Goal: Task Accomplishment & Management: Use online tool/utility

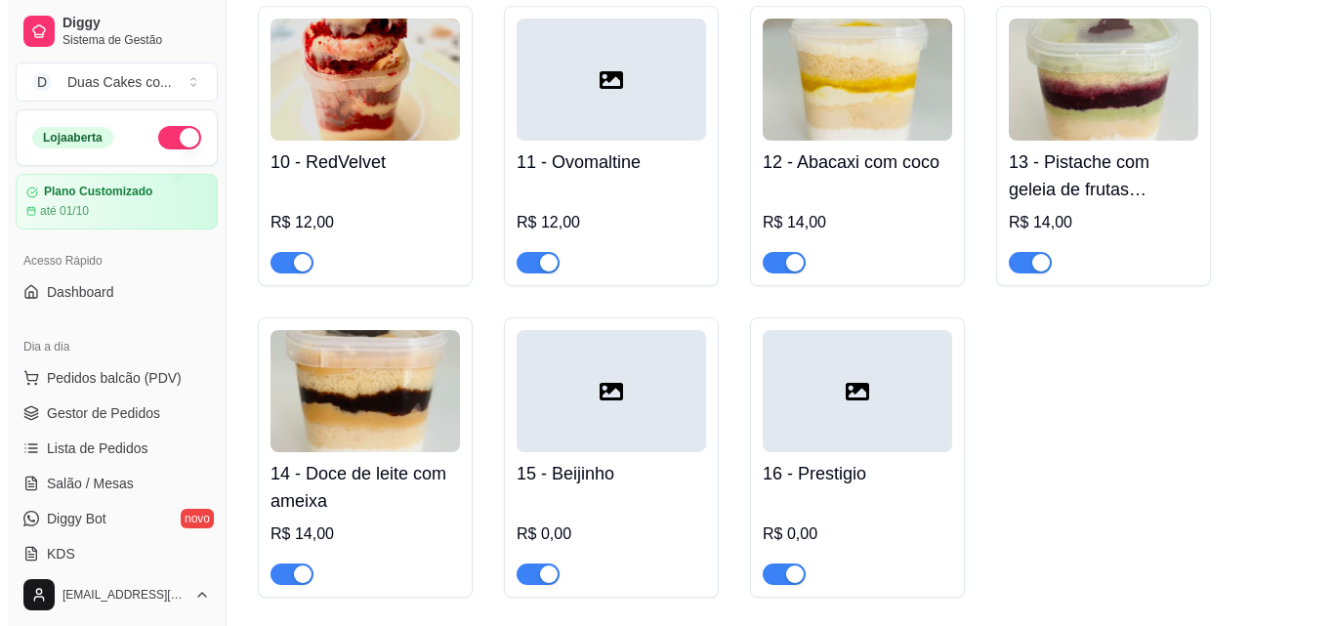
scroll to position [1269, 0]
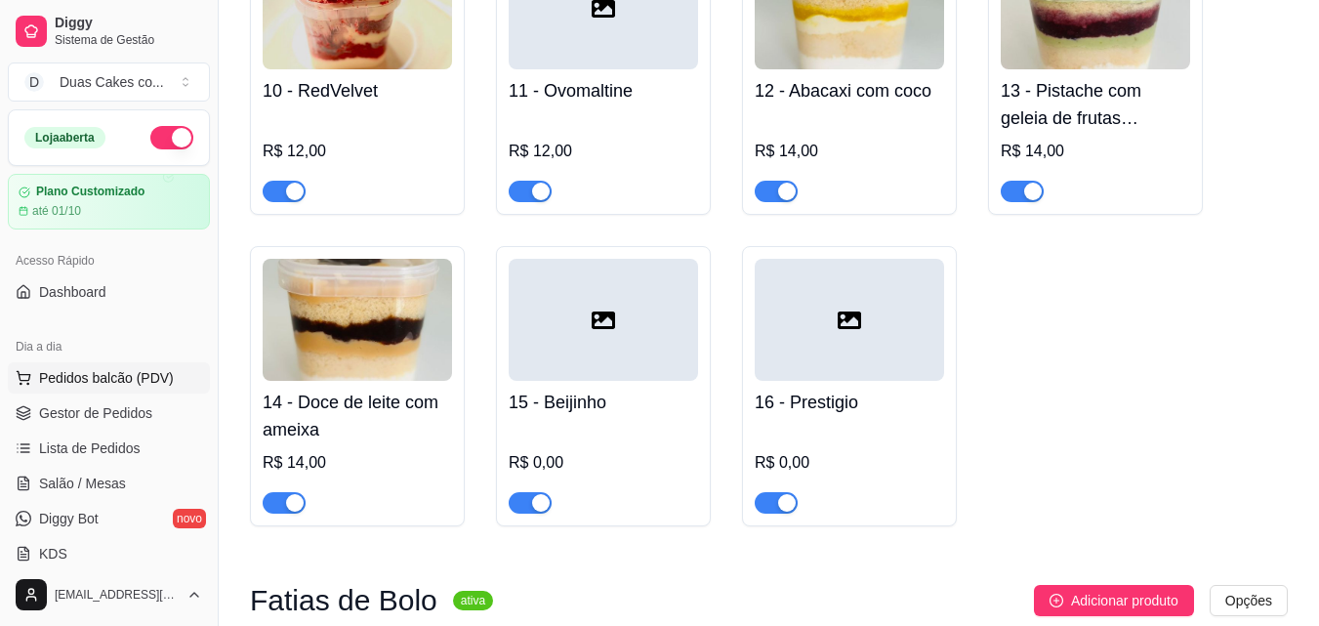
click at [97, 381] on span "Pedidos balcão (PDV)" at bounding box center [106, 378] width 135 height 20
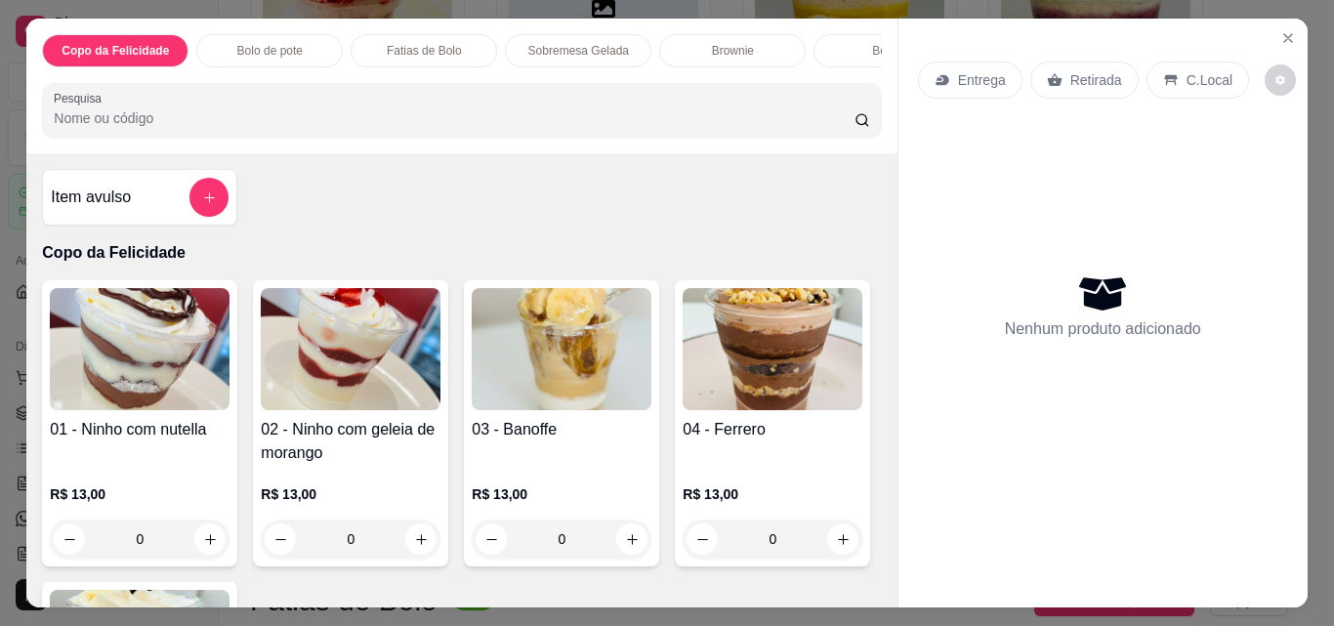
scroll to position [391, 0]
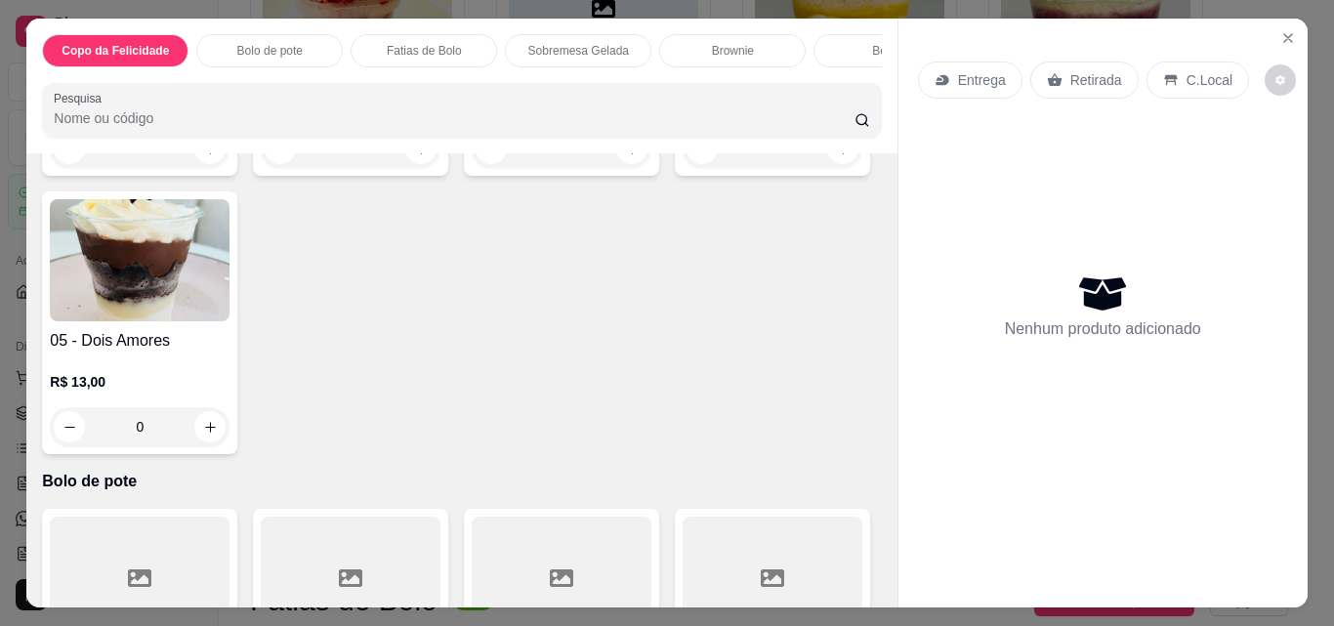
click at [278, 43] on p "Bolo de pote" at bounding box center [269, 51] width 65 height 16
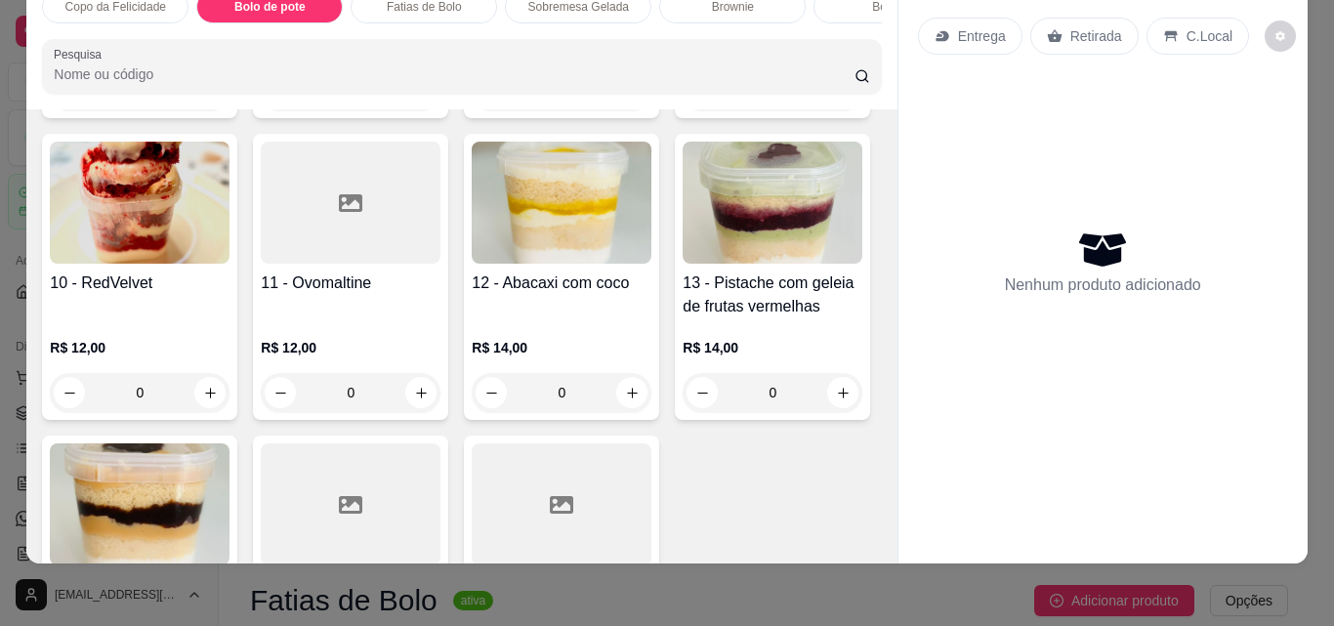
scroll to position [1195, 0]
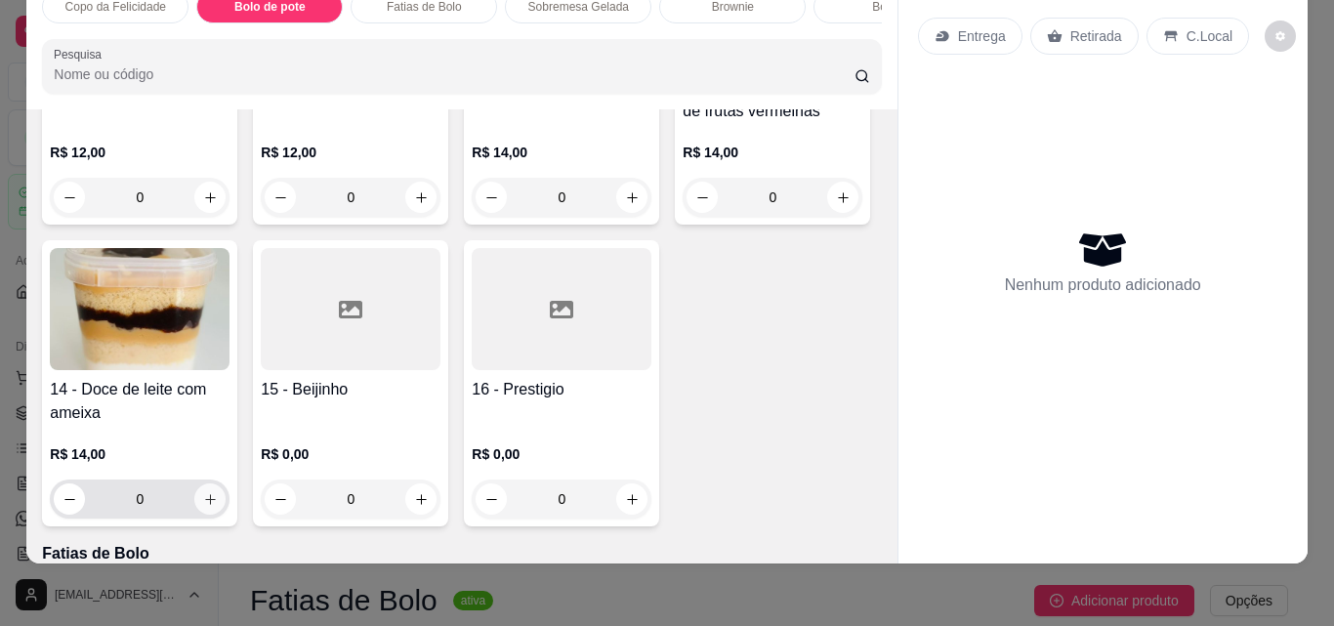
click at [226, 483] on button "increase-product-quantity" at bounding box center [209, 498] width 31 height 31
type input "1"
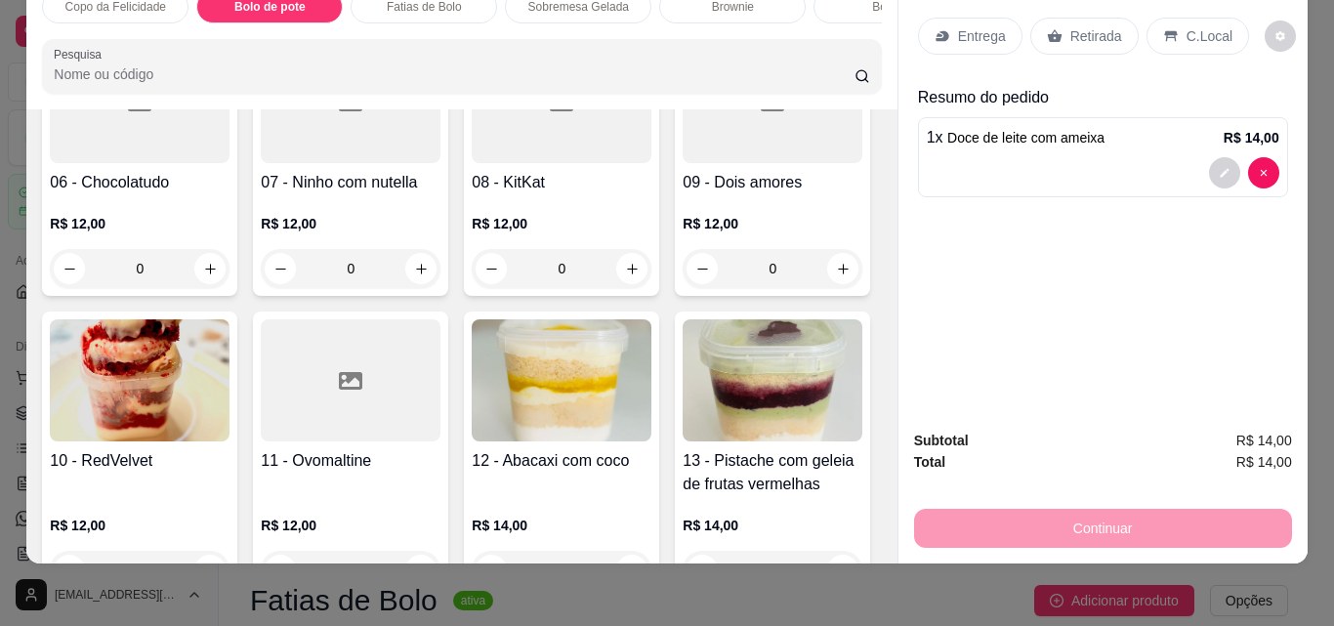
scroll to position [805, 0]
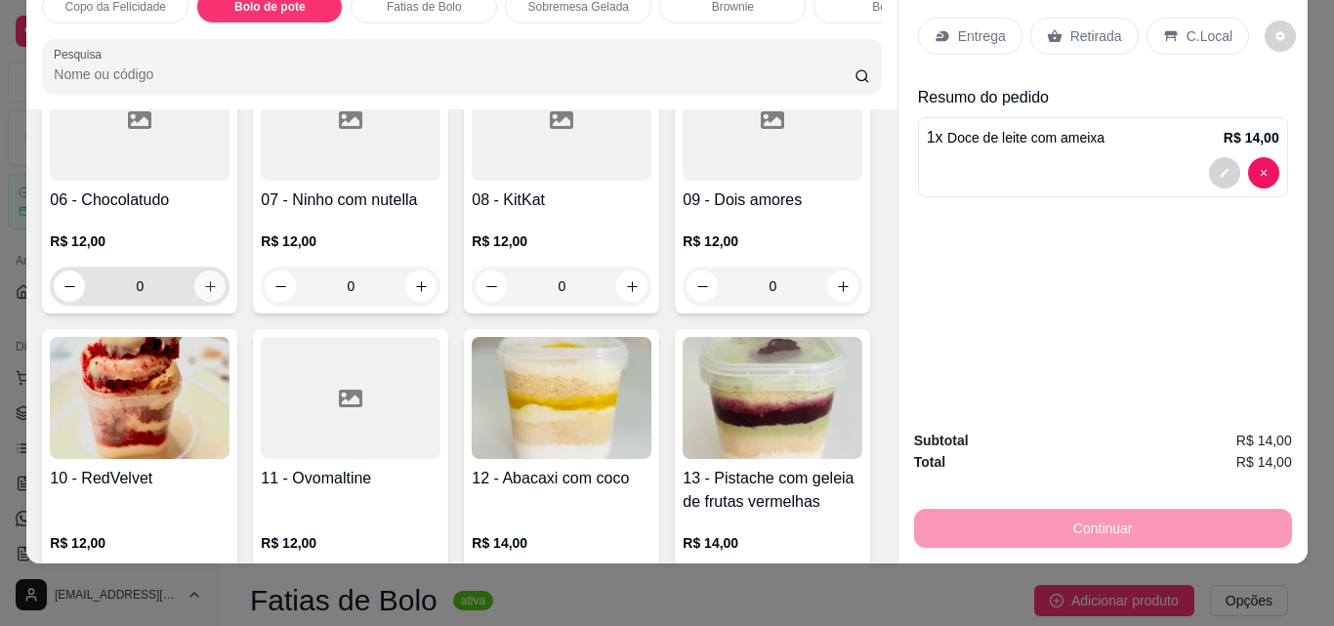
click at [203, 285] on icon "increase-product-quantity" at bounding box center [210, 286] width 15 height 15
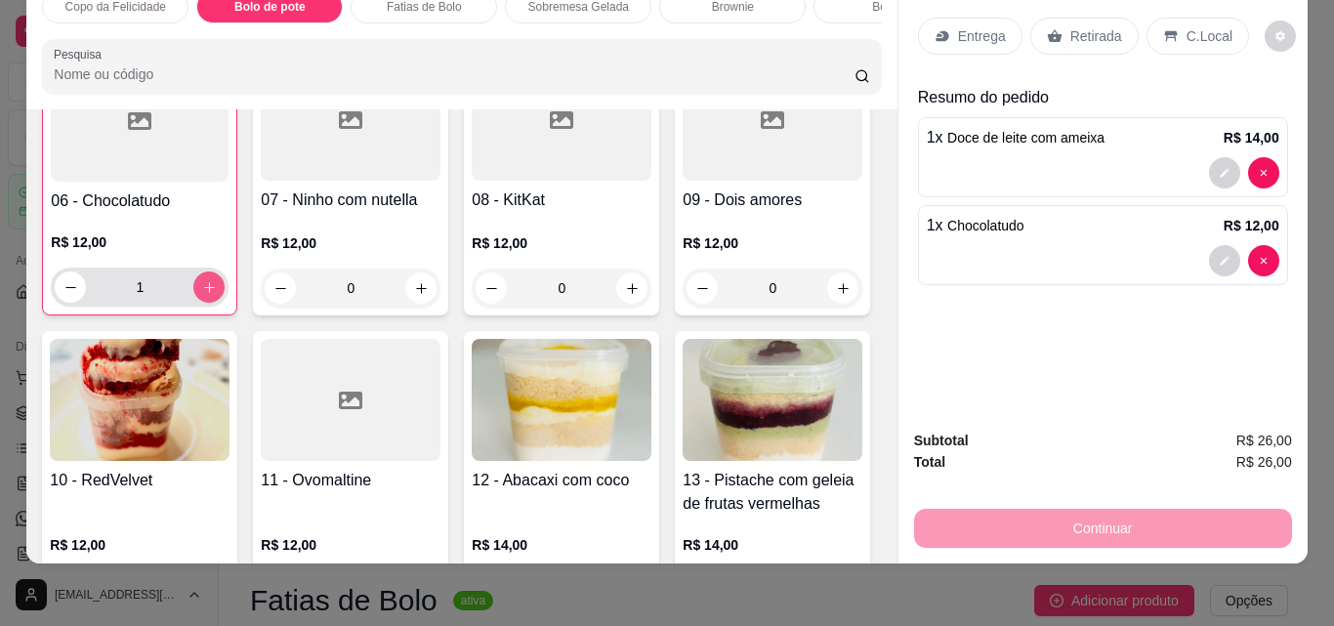
type input "1"
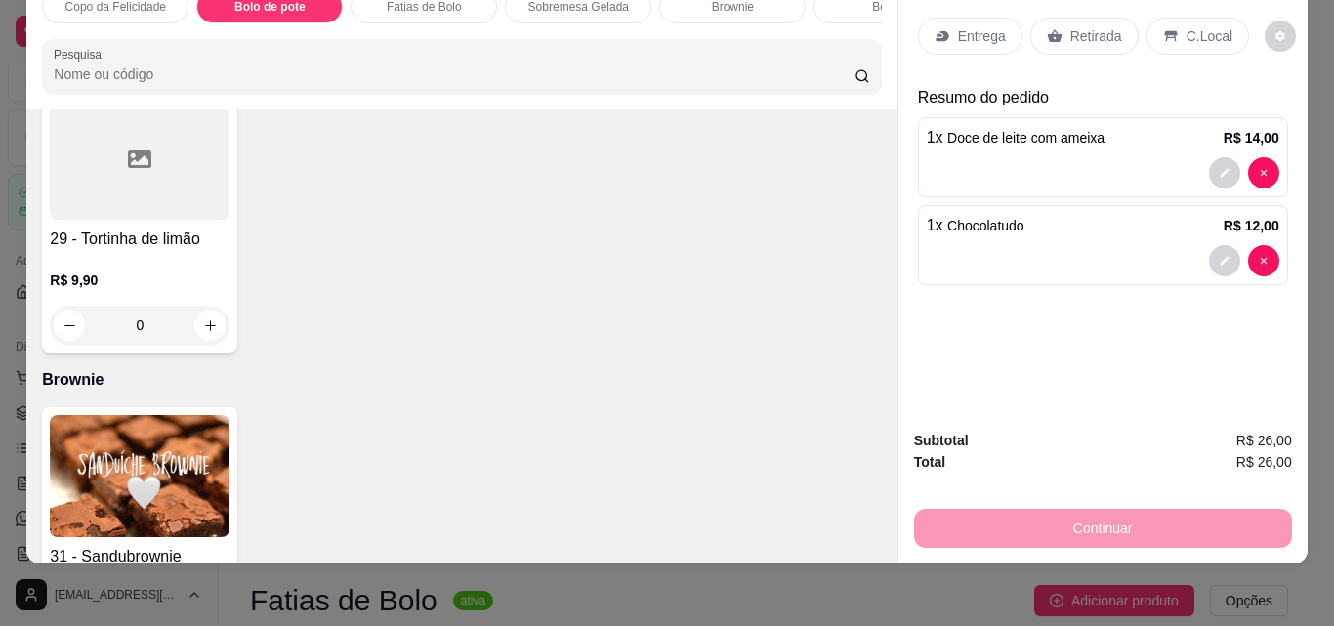
scroll to position [2368, 0]
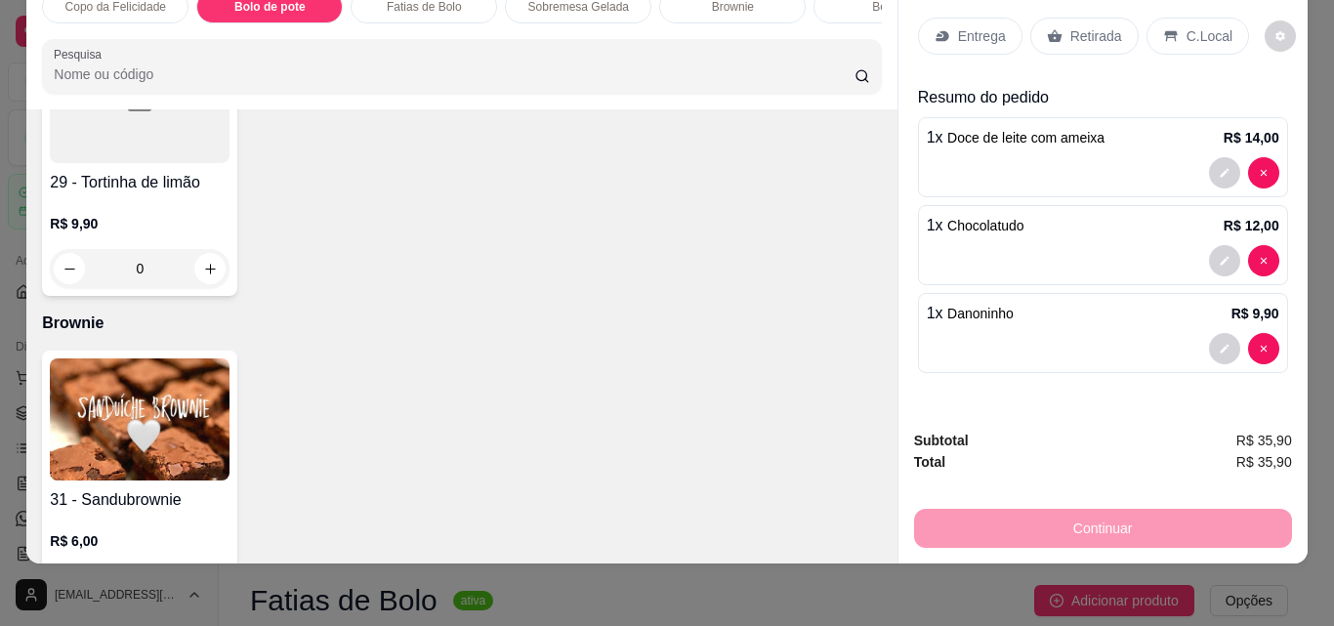
type input "1"
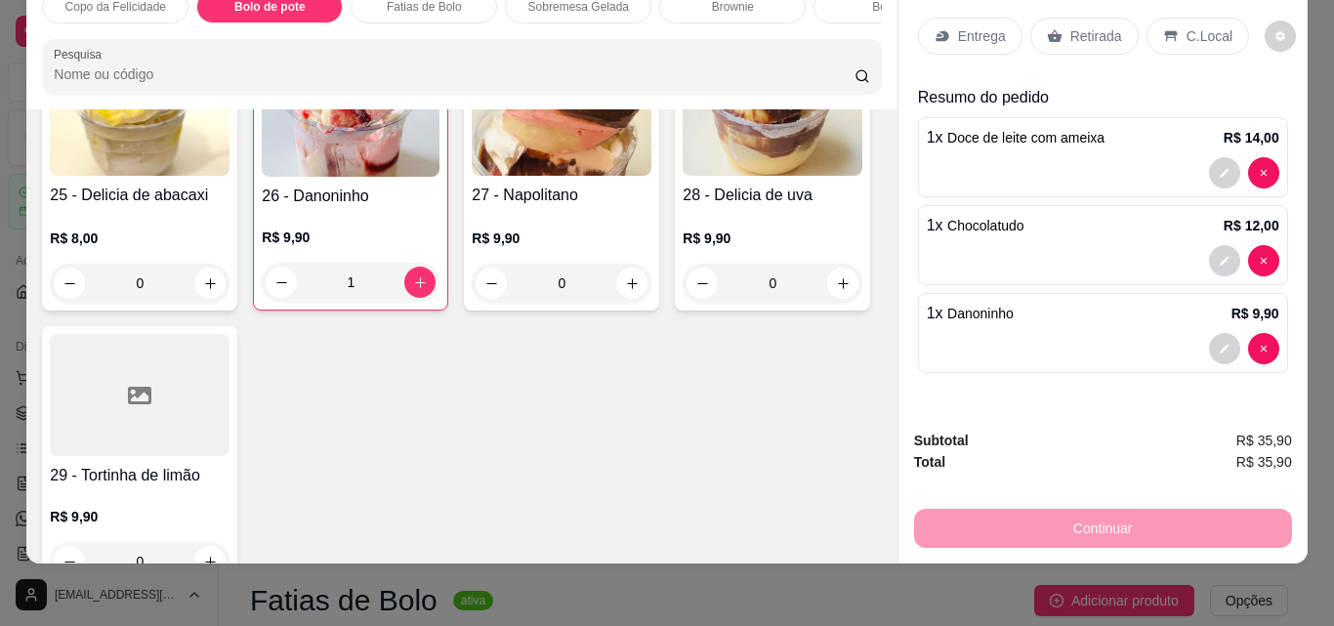
scroll to position [2270, 0]
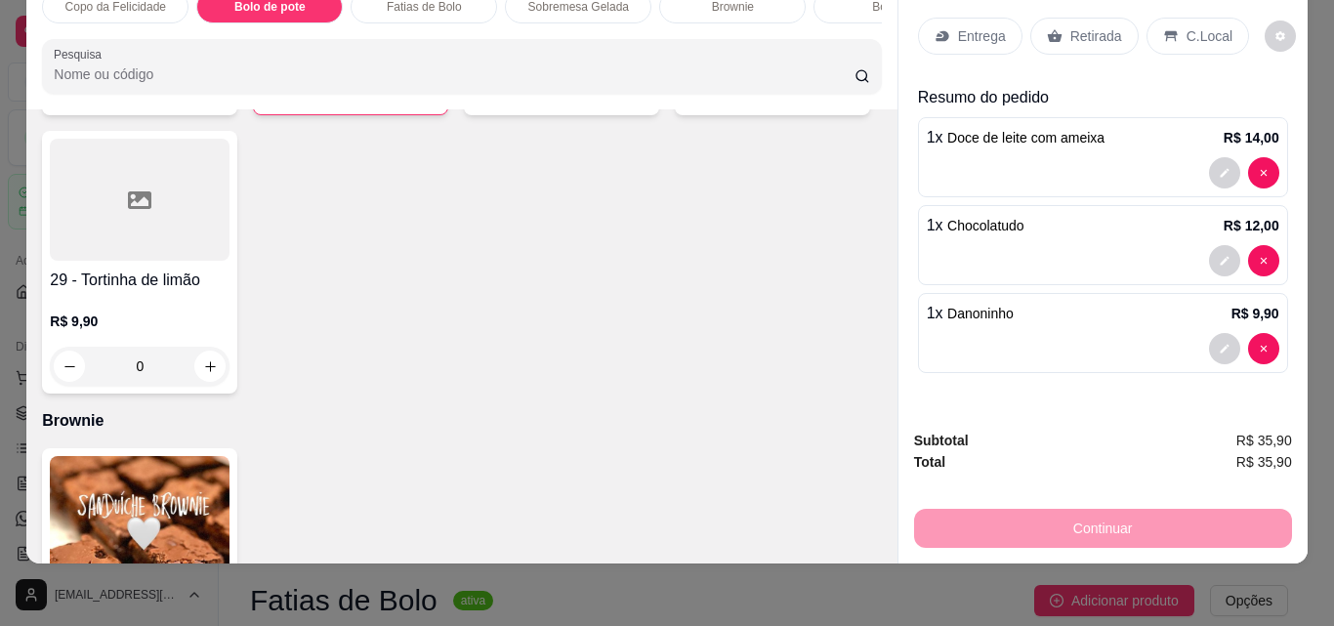
click at [203, 96] on icon "increase-product-quantity" at bounding box center [210, 88] width 15 height 15
type input "1"
click at [1073, 26] on p "Retirada" at bounding box center [1096, 36] width 52 height 20
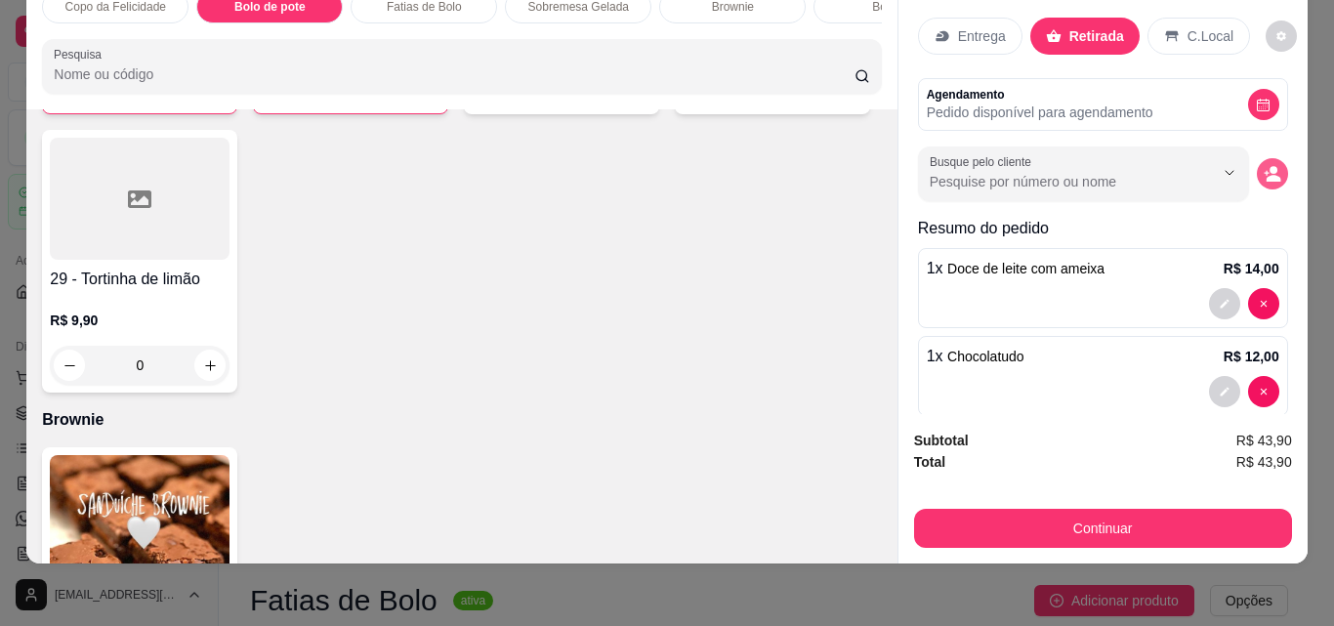
click at [1257, 158] on button "decrease-product-quantity" at bounding box center [1272, 173] width 31 height 31
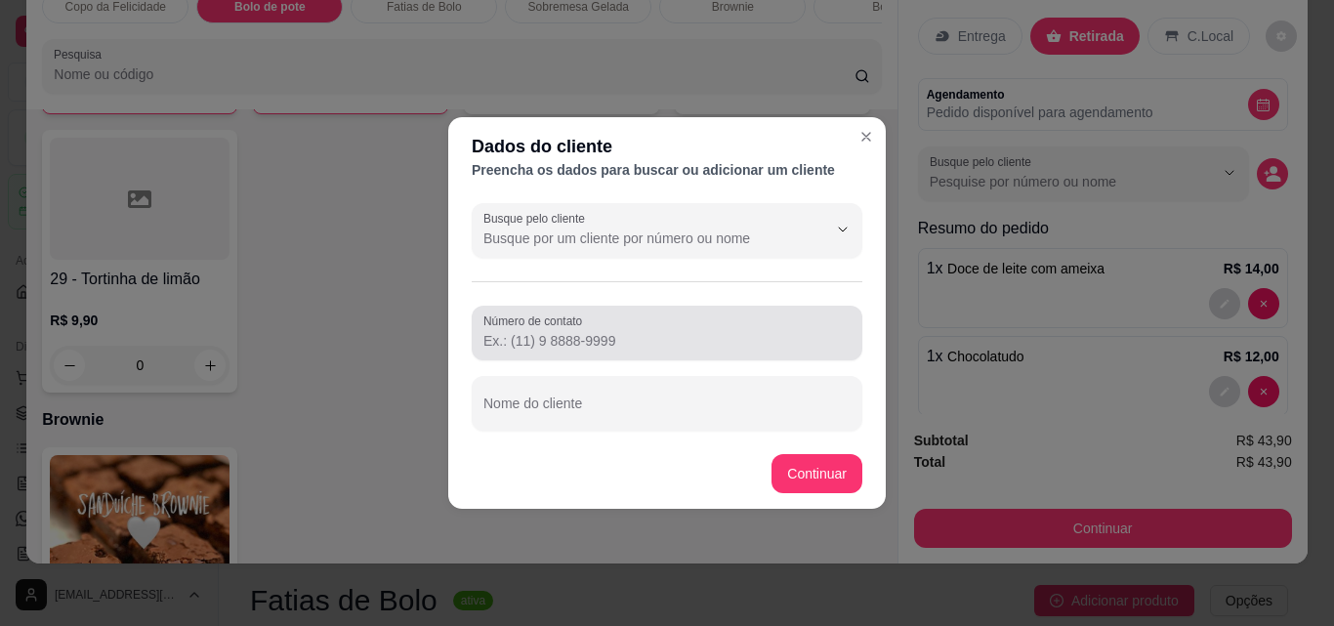
click at [675, 331] on input "Número de contato" at bounding box center [666, 341] width 367 height 20
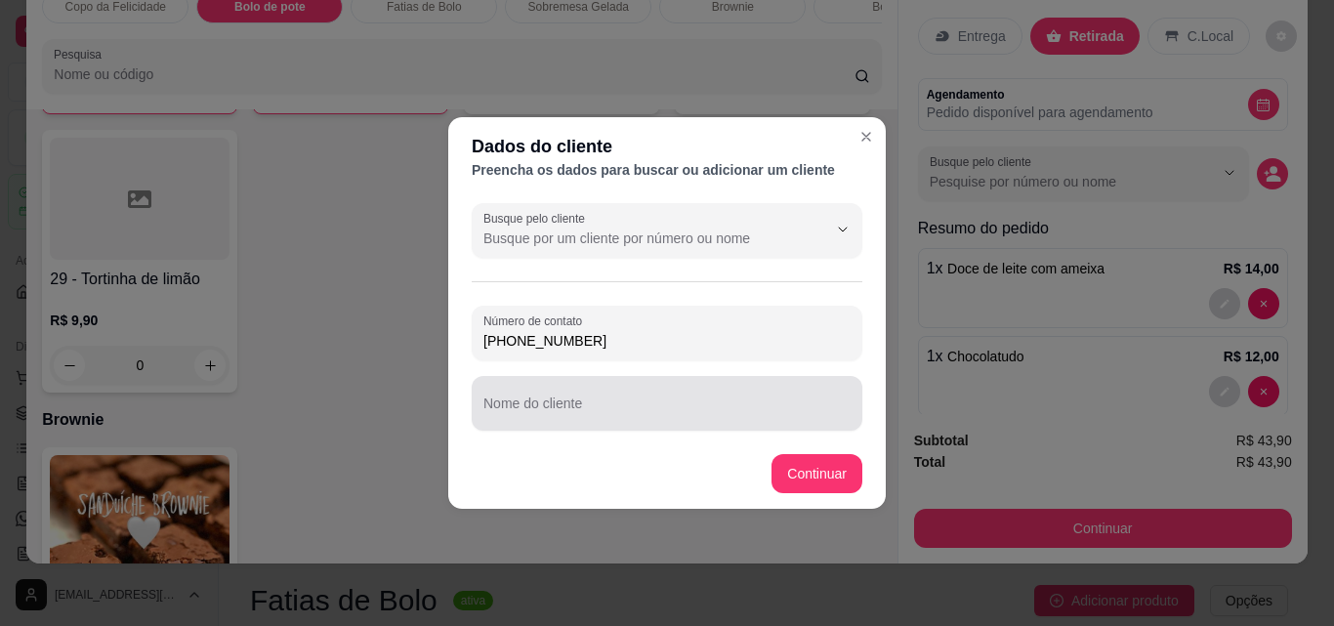
type input "[PHONE_NUMBER]"
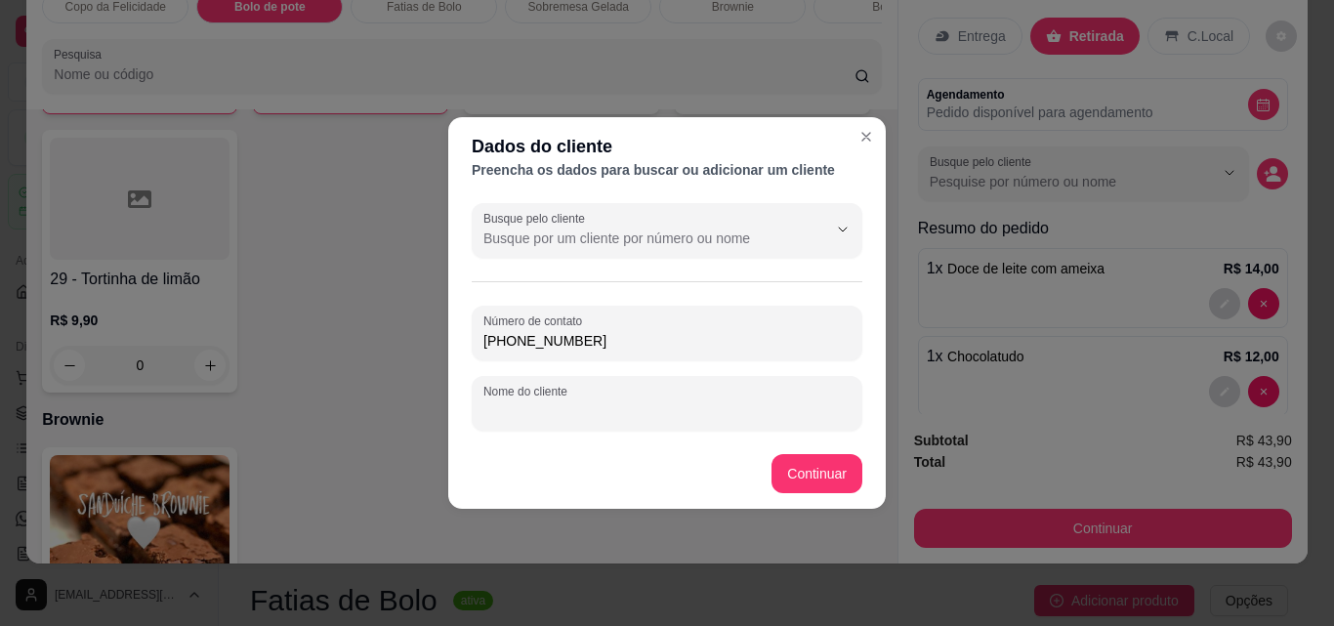
click at [542, 418] on input "Nome do cliente" at bounding box center [666, 411] width 367 height 20
type input "[PERSON_NAME]"
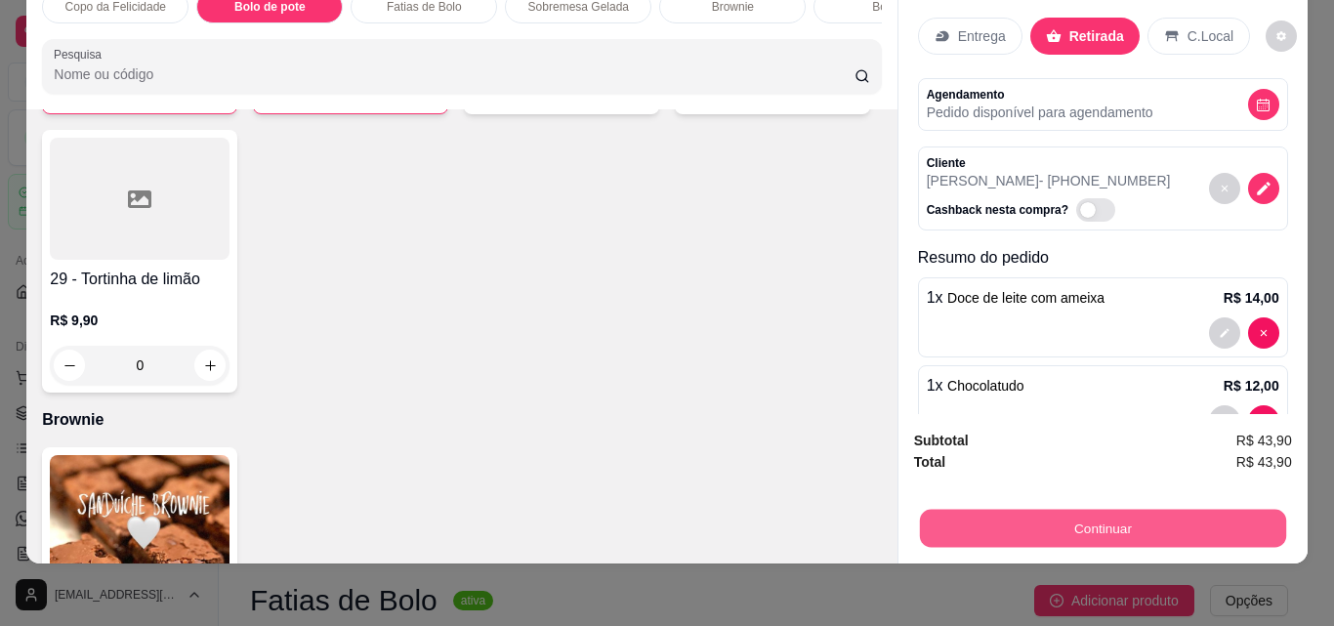
click at [1051, 518] on button "Continuar" at bounding box center [1102, 528] width 366 height 38
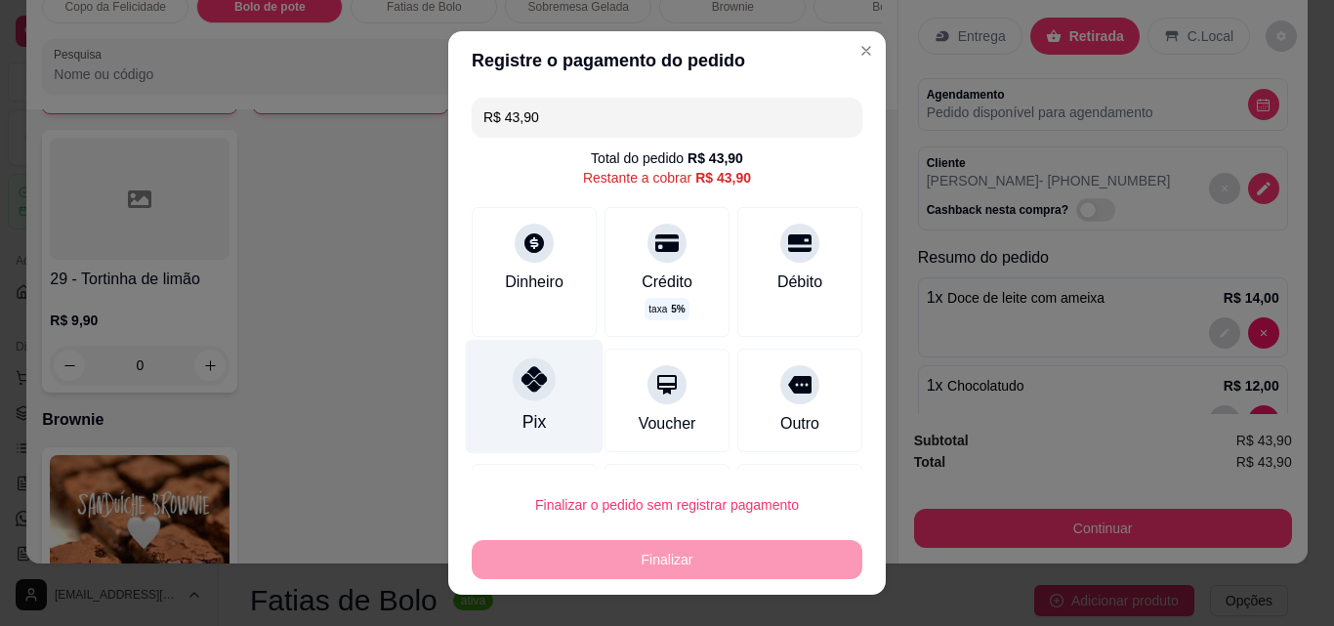
click at [535, 372] on icon at bounding box center [533, 378] width 25 height 25
type input "R$ 0,00"
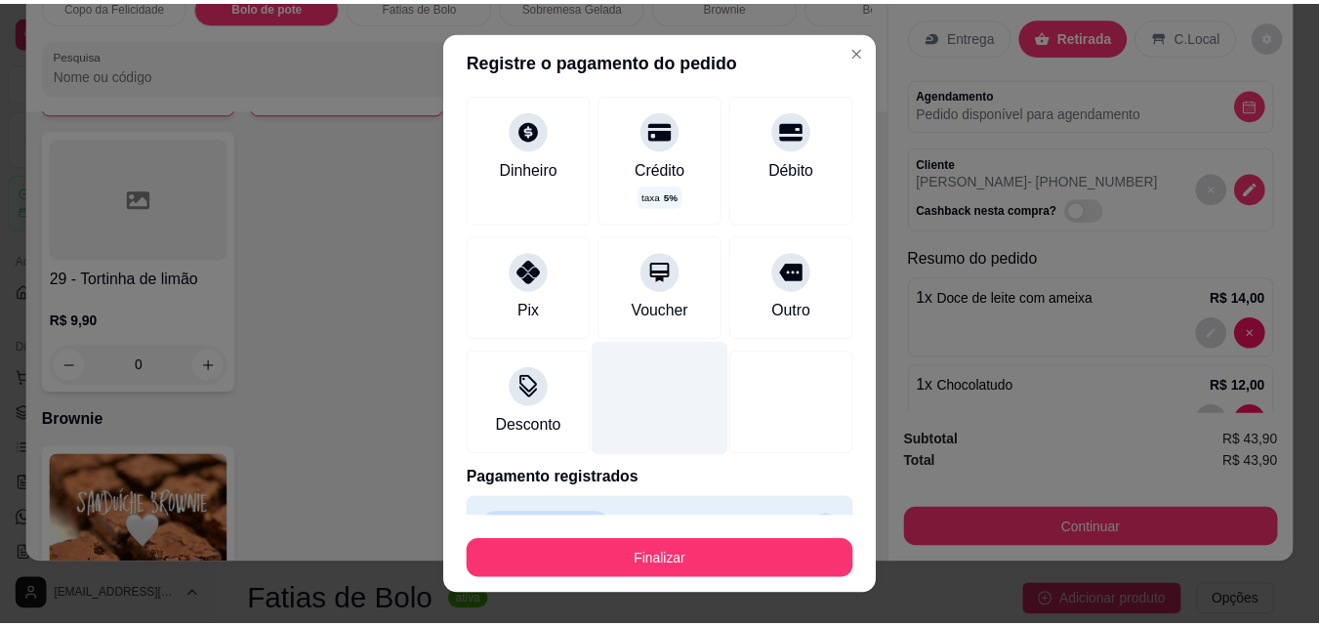
scroll to position [141, 0]
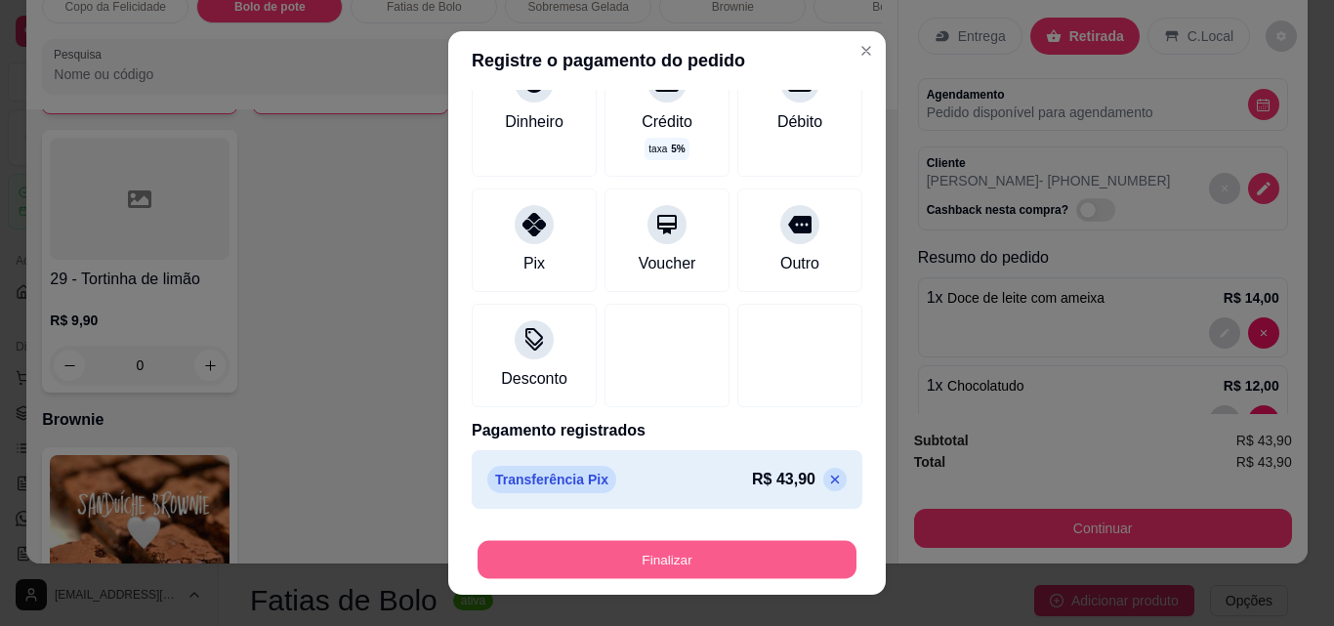
click at [674, 557] on button "Finalizar" at bounding box center [666, 560] width 379 height 38
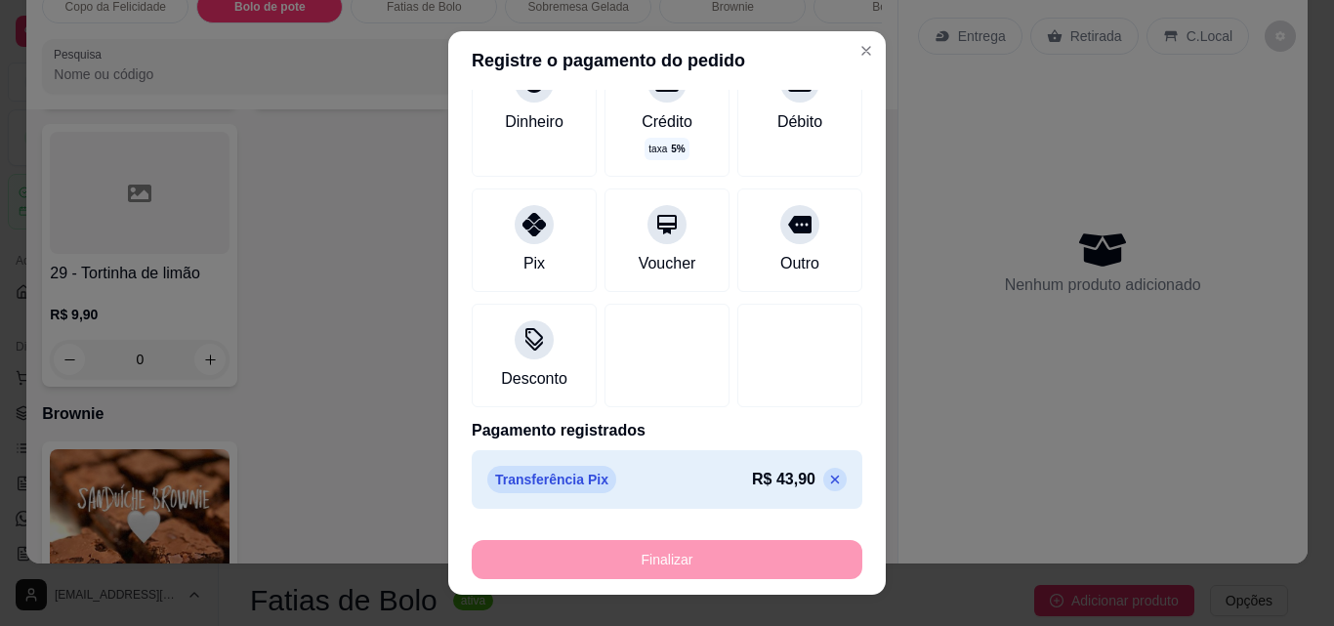
type input "0"
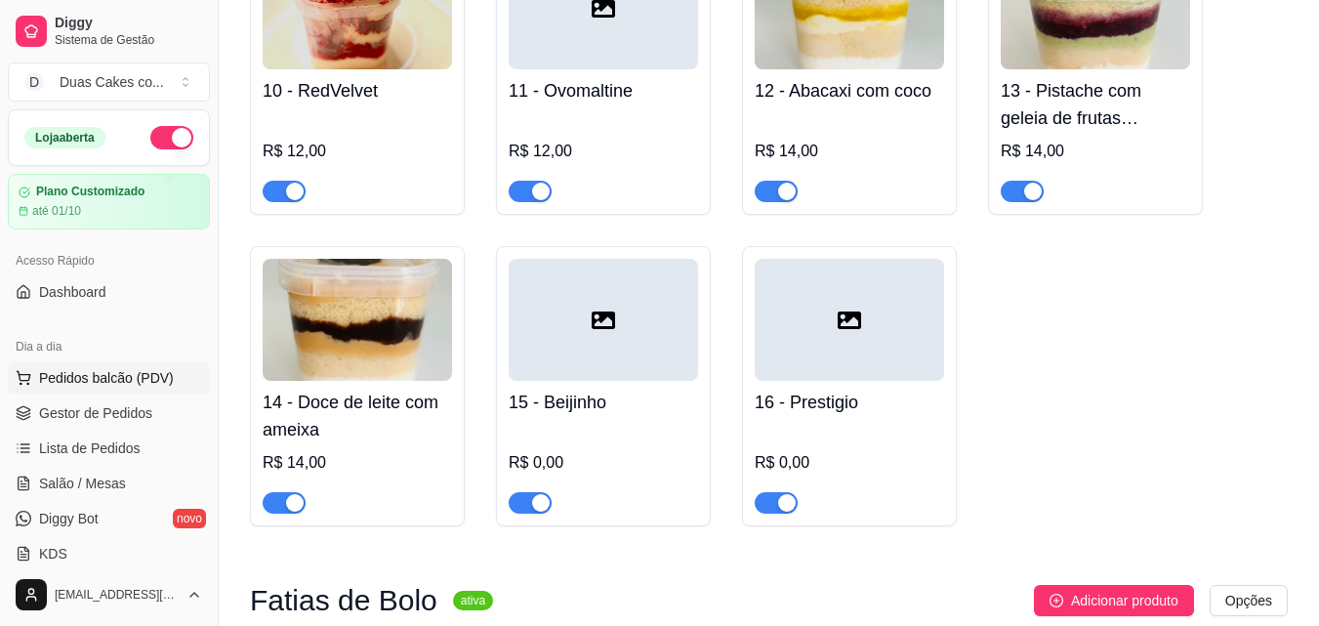
click at [157, 377] on span "Pedidos balcão (PDV)" at bounding box center [106, 378] width 135 height 20
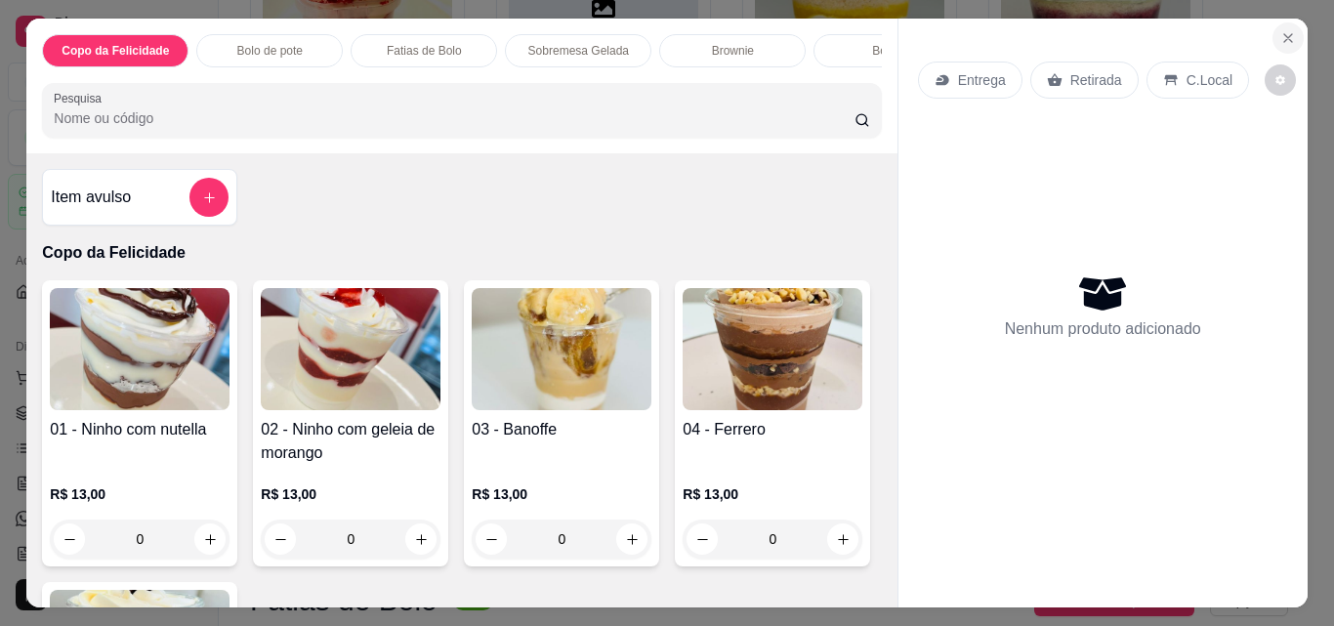
click at [1285, 31] on icon "Close" at bounding box center [1288, 38] width 16 height 16
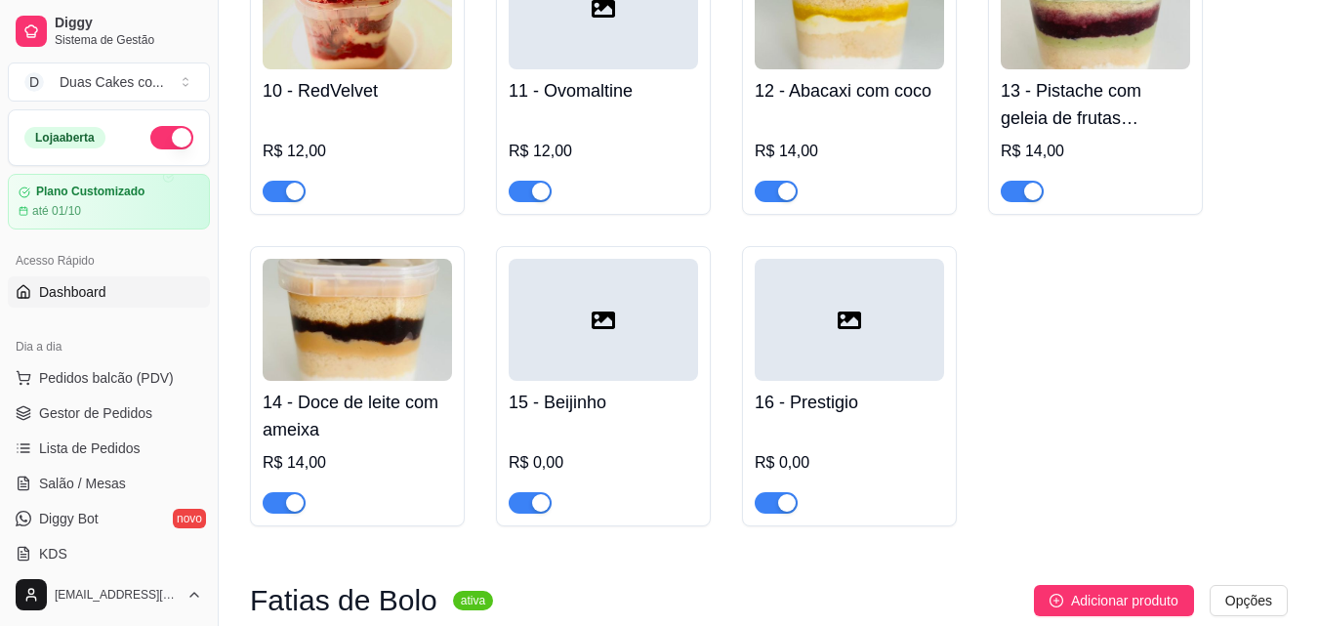
click at [94, 283] on span "Dashboard" at bounding box center [72, 292] width 67 height 20
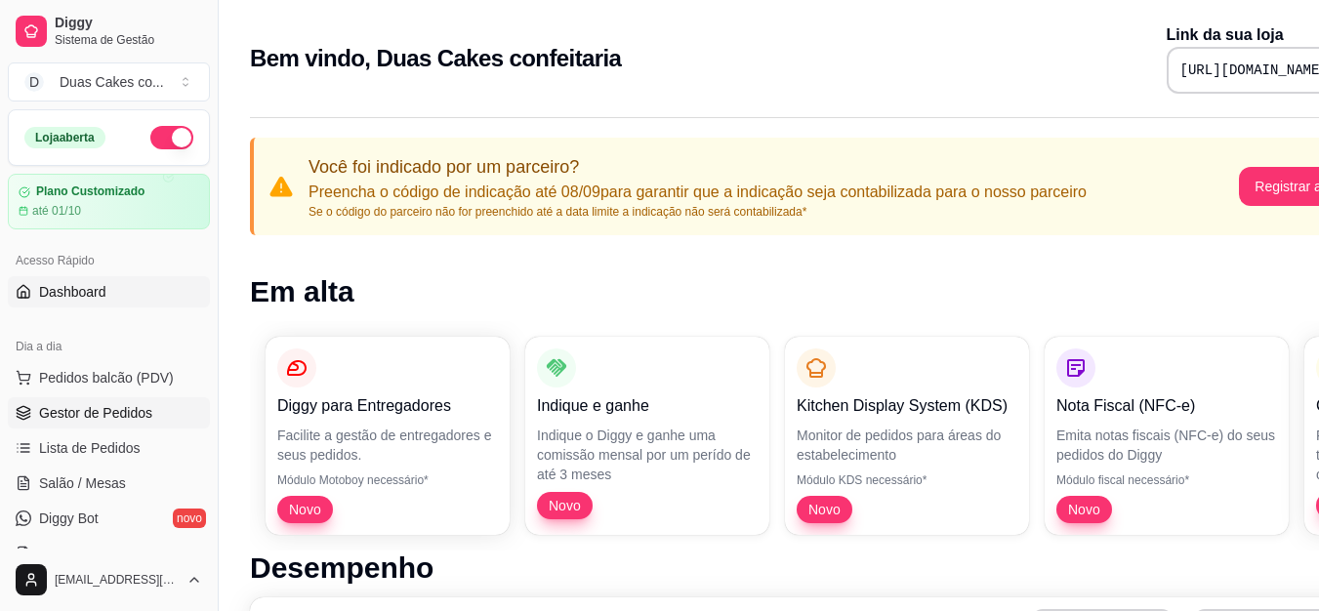
click at [123, 415] on span "Gestor de Pedidos" at bounding box center [95, 413] width 113 height 20
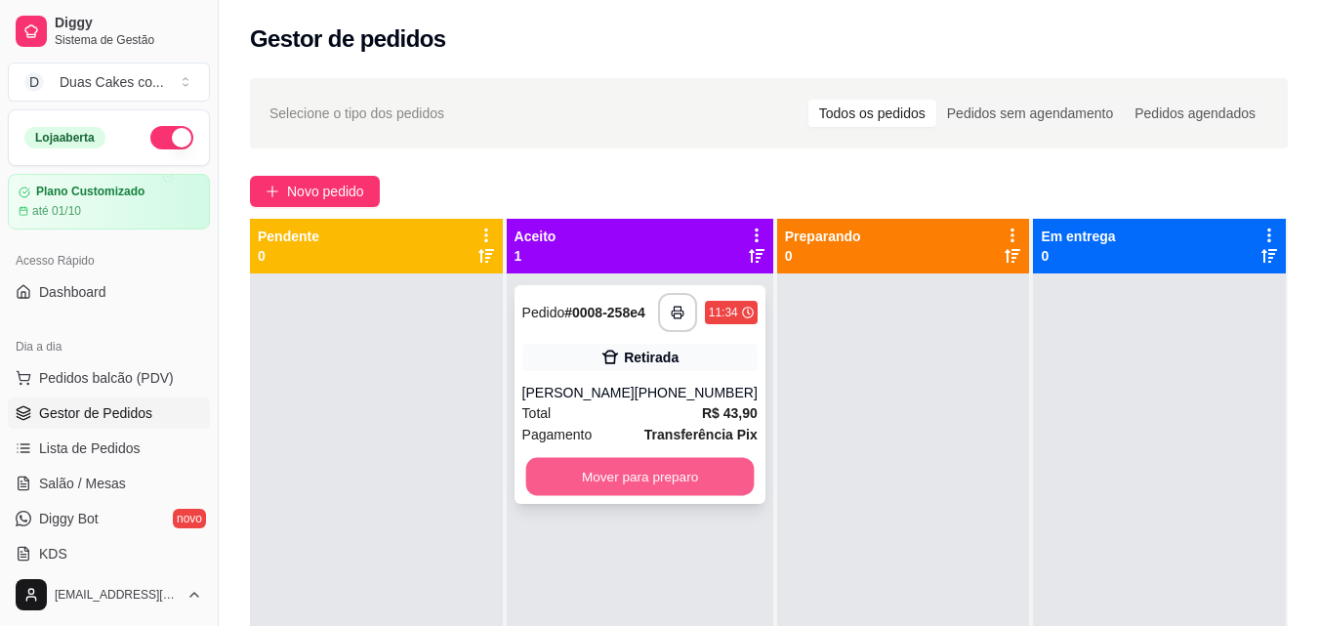
click at [721, 488] on button "Mover para preparo" at bounding box center [639, 477] width 228 height 38
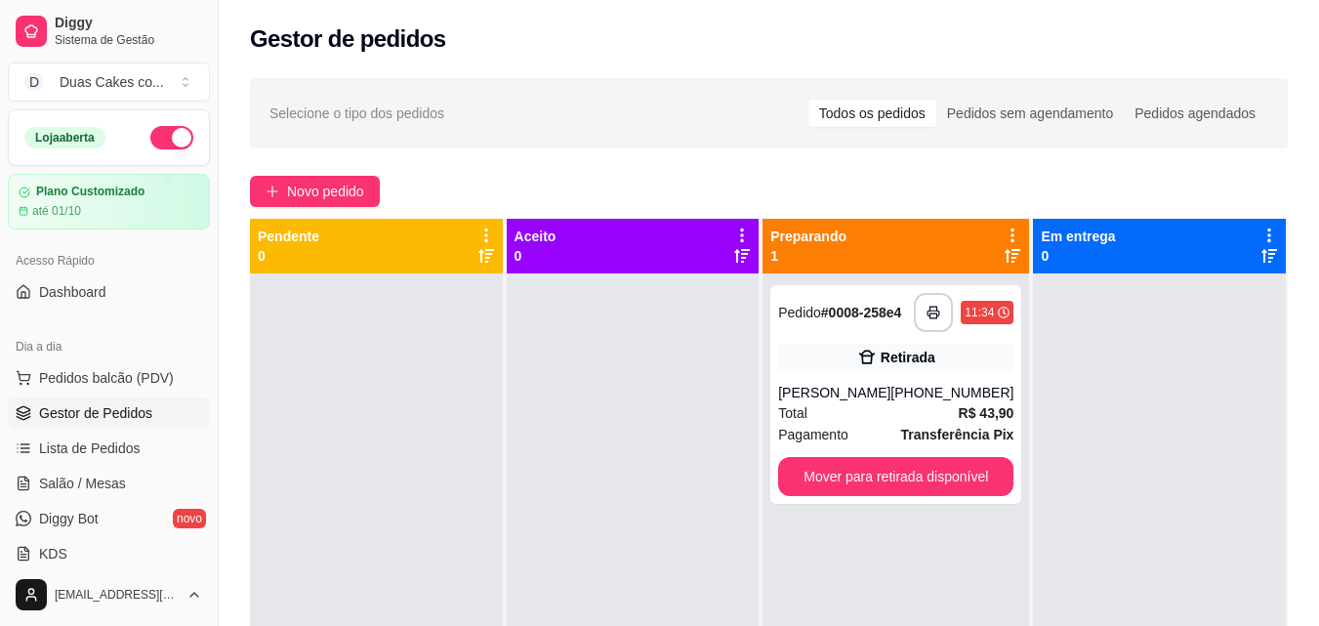
scroll to position [55, 0]
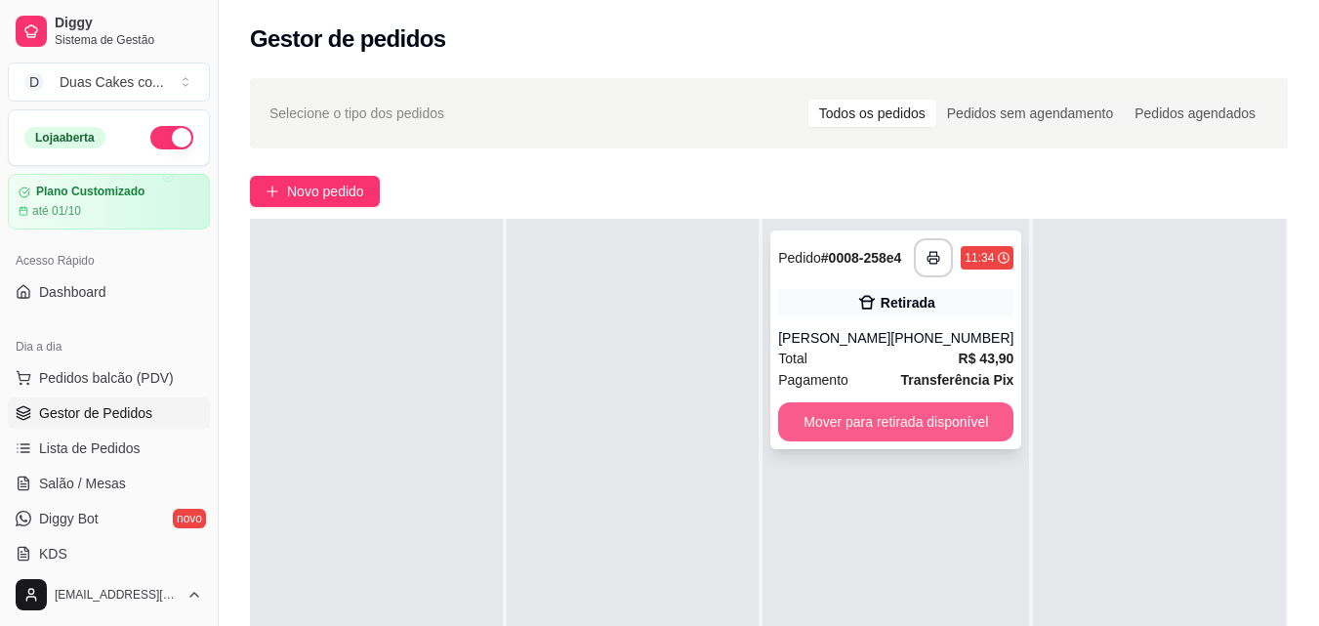
click at [964, 437] on button "Mover para retirada disponível" at bounding box center [895, 421] width 235 height 39
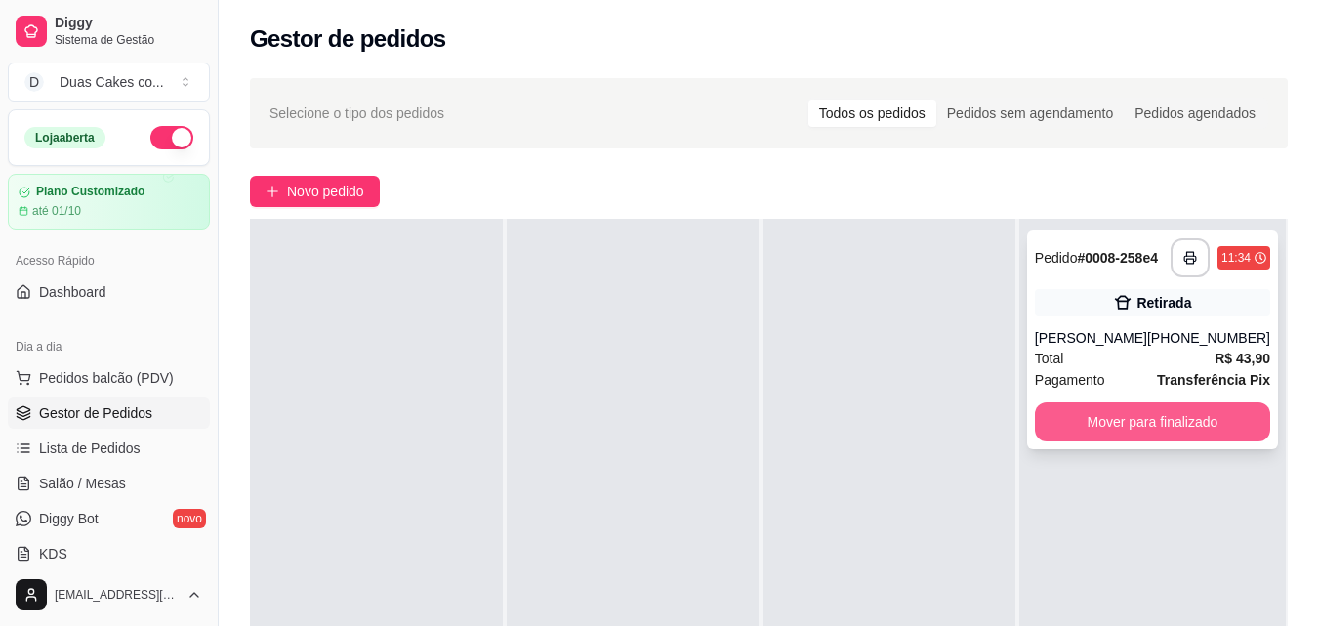
click at [1072, 436] on button "Mover para finalizado" at bounding box center [1152, 421] width 235 height 39
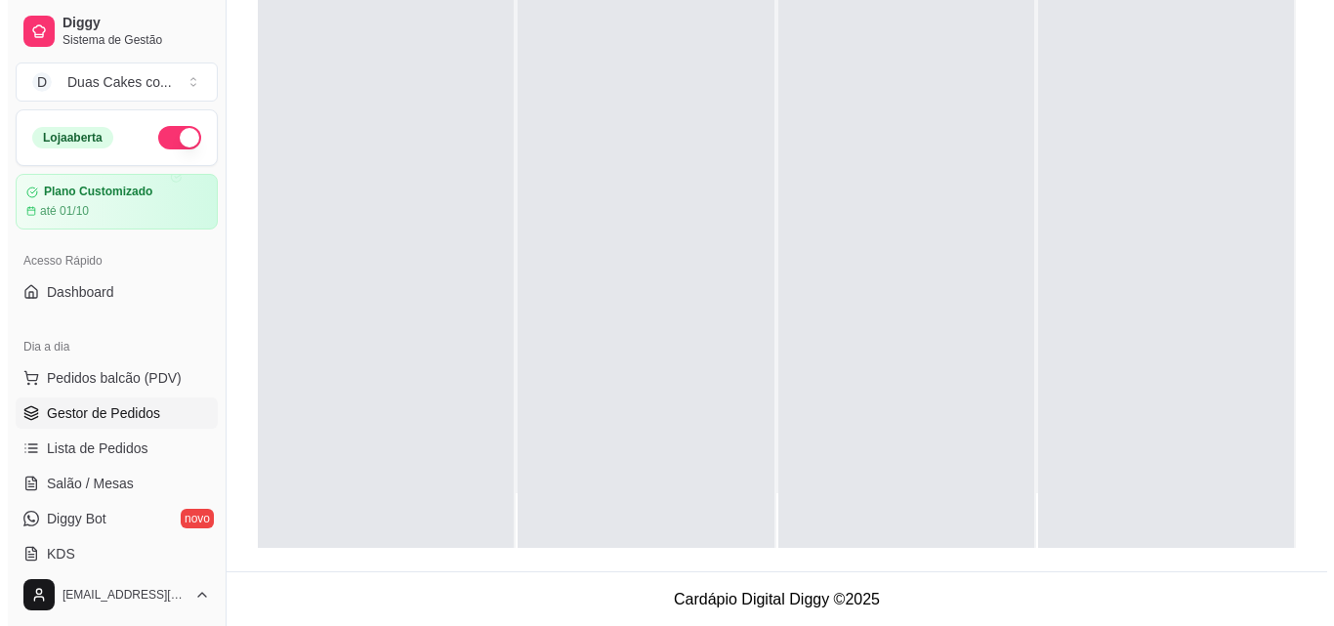
scroll to position [298, 0]
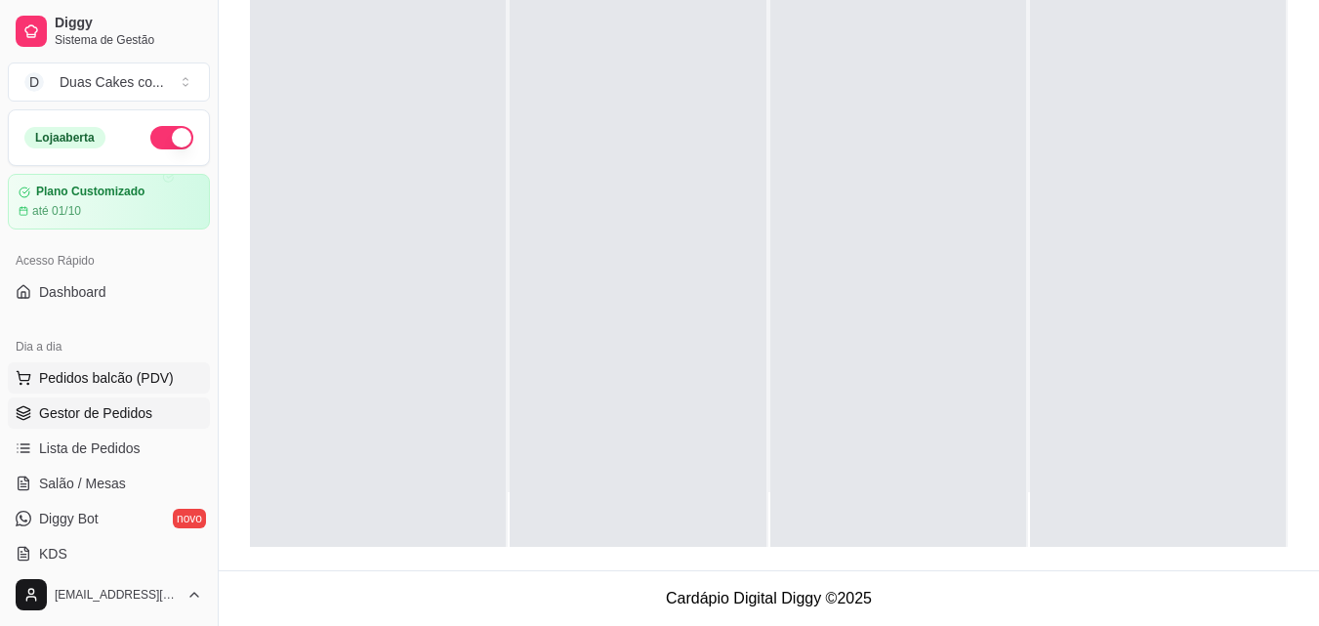
click at [117, 376] on span "Pedidos balcão (PDV)" at bounding box center [106, 378] width 135 height 20
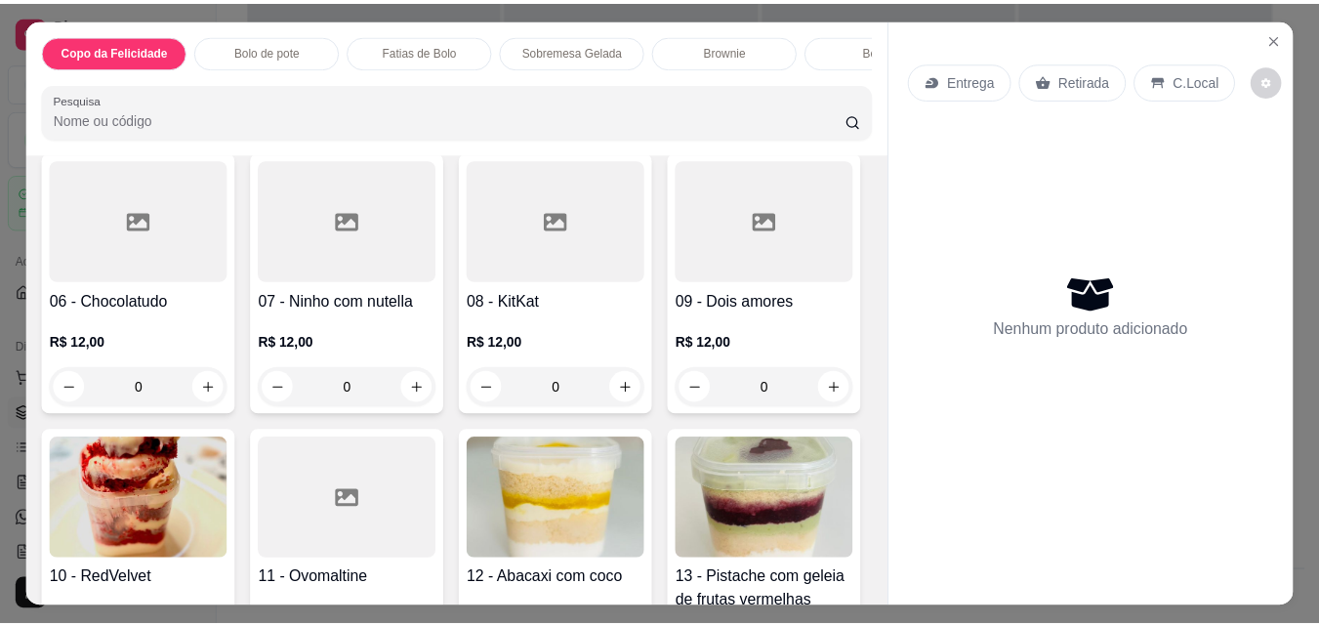
scroll to position [879, 0]
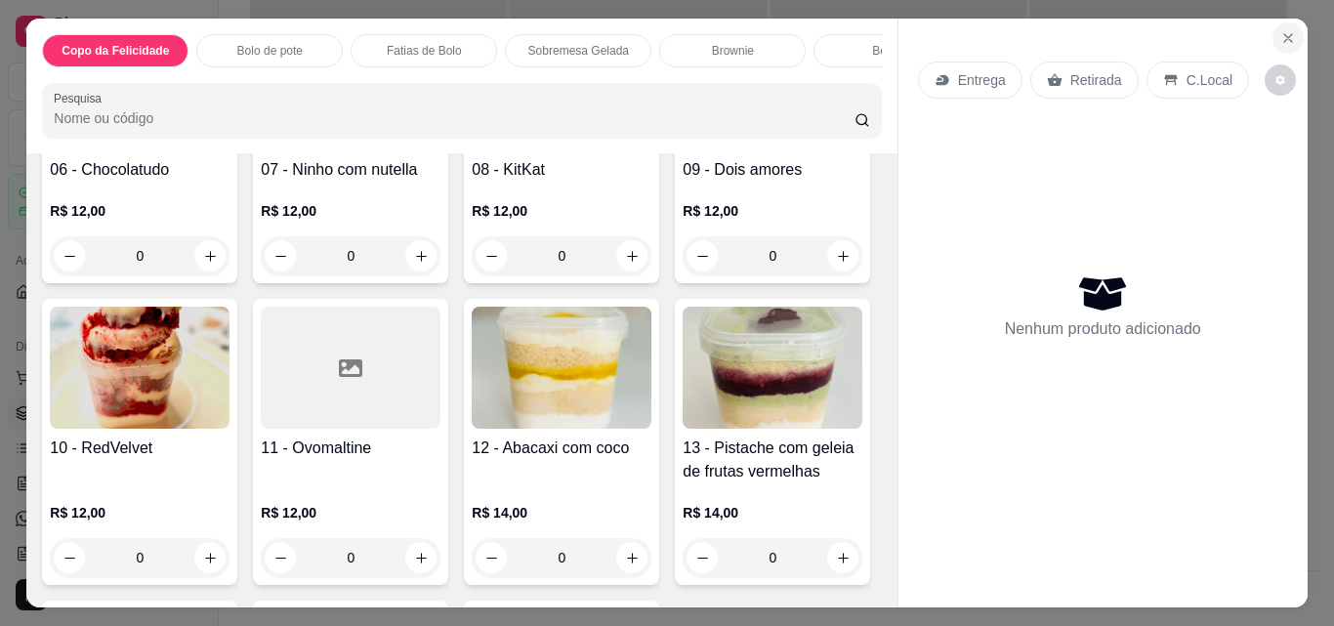
click at [1286, 30] on icon "Close" at bounding box center [1288, 38] width 16 height 16
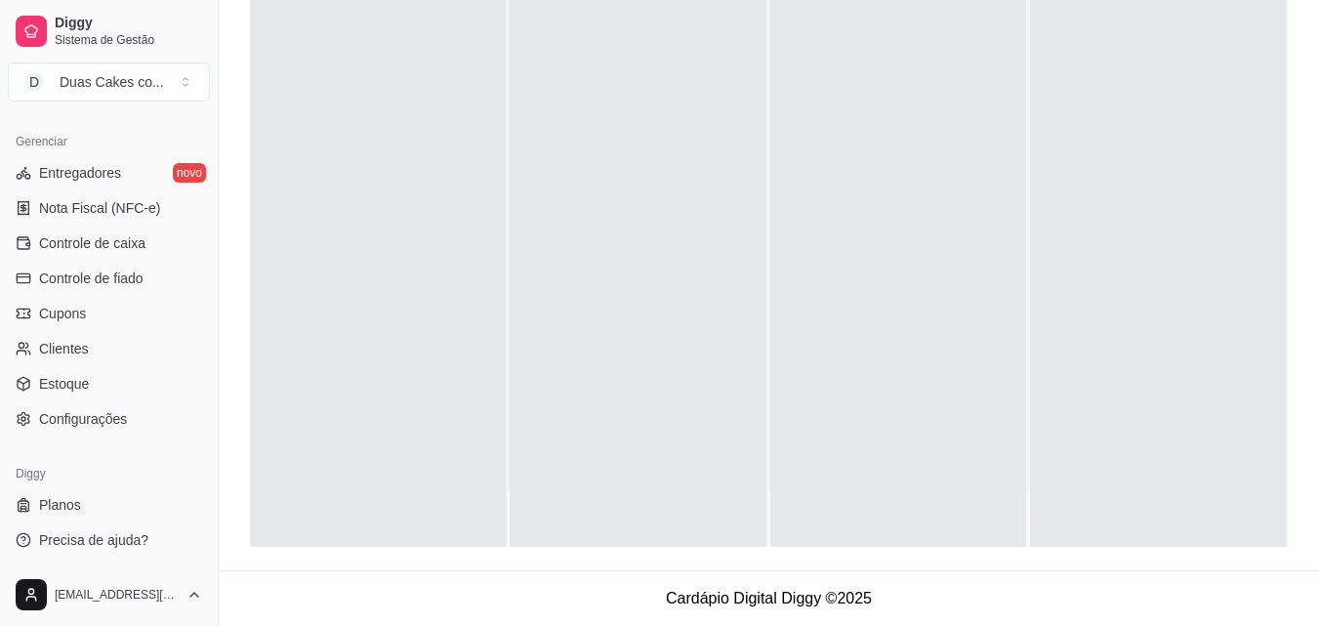
scroll to position [389, 0]
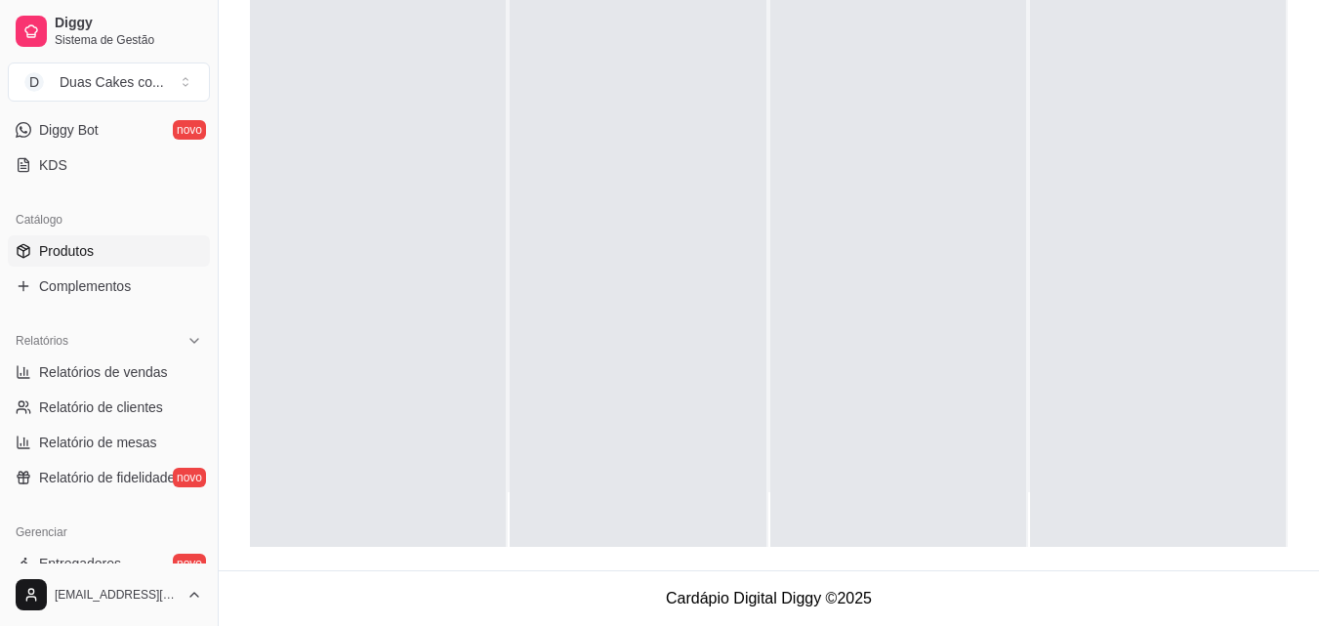
click at [88, 254] on span "Produtos" at bounding box center [66, 251] width 55 height 20
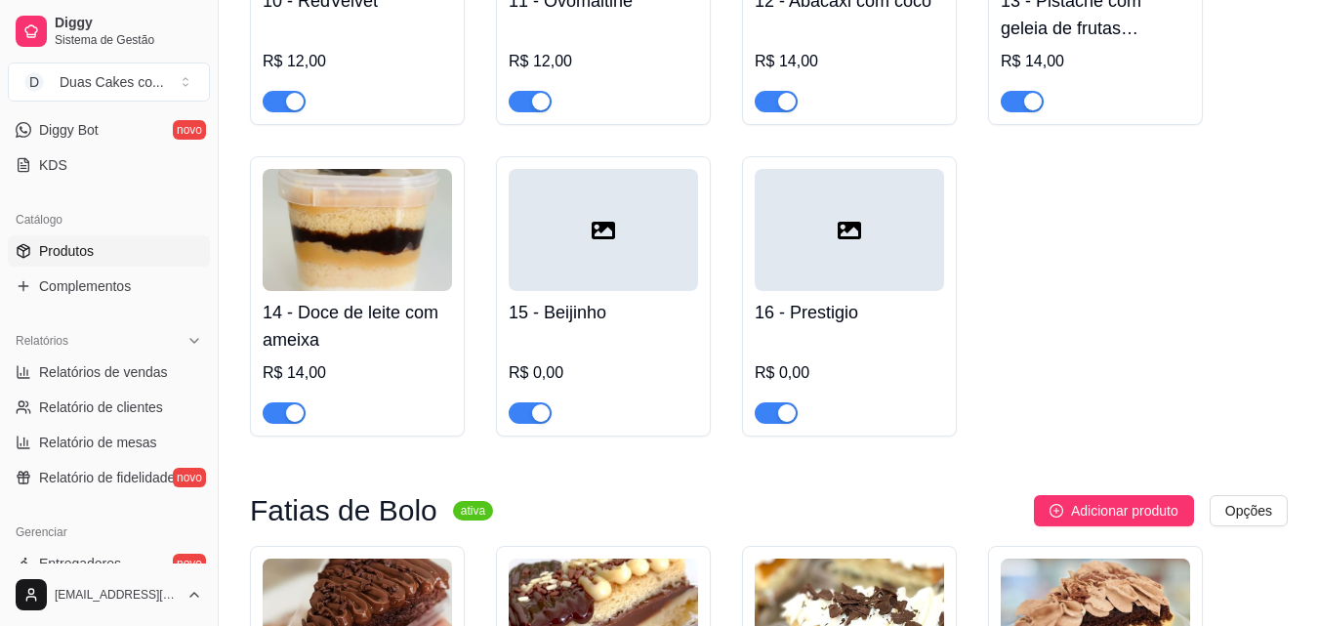
scroll to position [1367, 0]
